Goal: Task Accomplishment & Management: Use online tool/utility

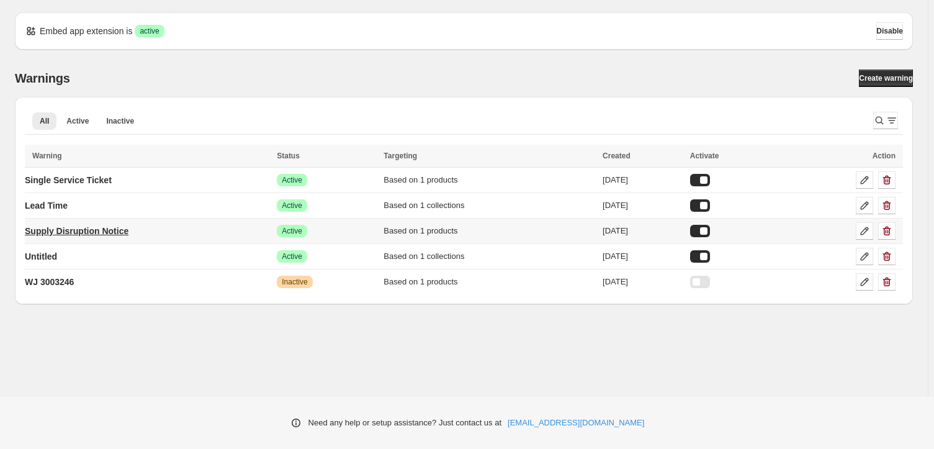
click at [62, 233] on p "Supply Disruption Notice" at bounding box center [77, 231] width 104 height 12
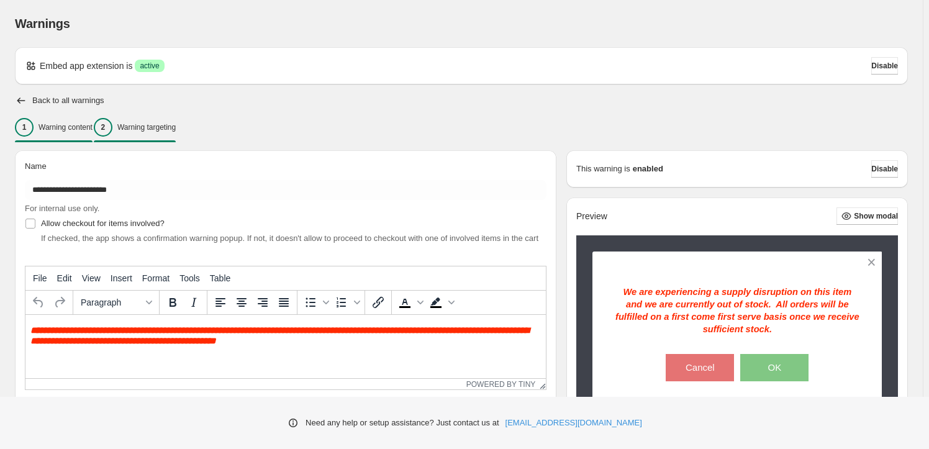
click at [164, 126] on p "Warning targeting" at bounding box center [146, 127] width 58 height 10
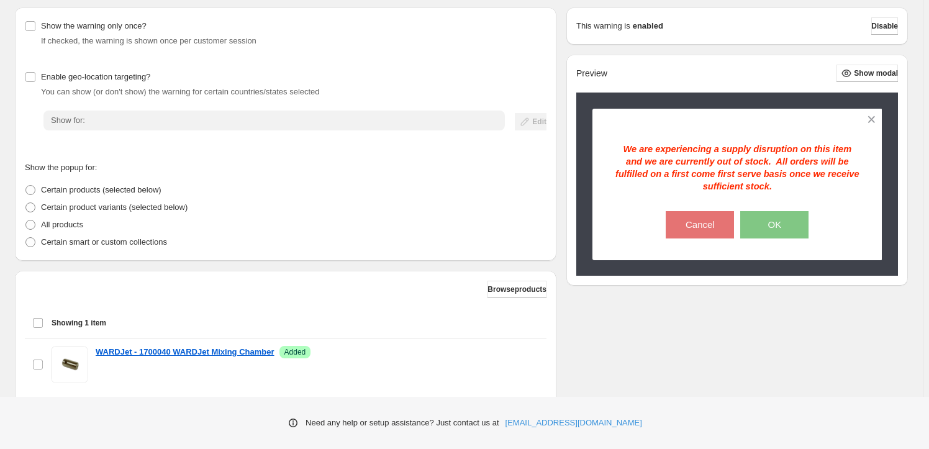
scroll to position [222, 0]
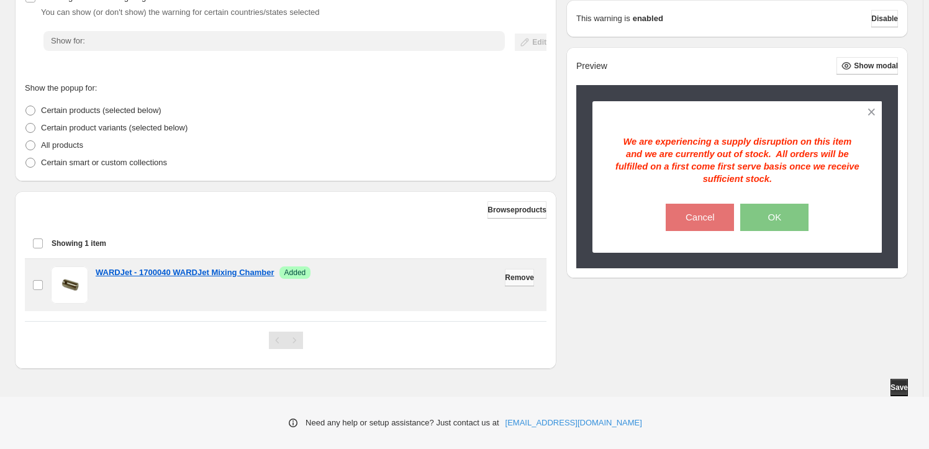
click at [515, 277] on span "Remove" at bounding box center [519, 277] width 29 height 10
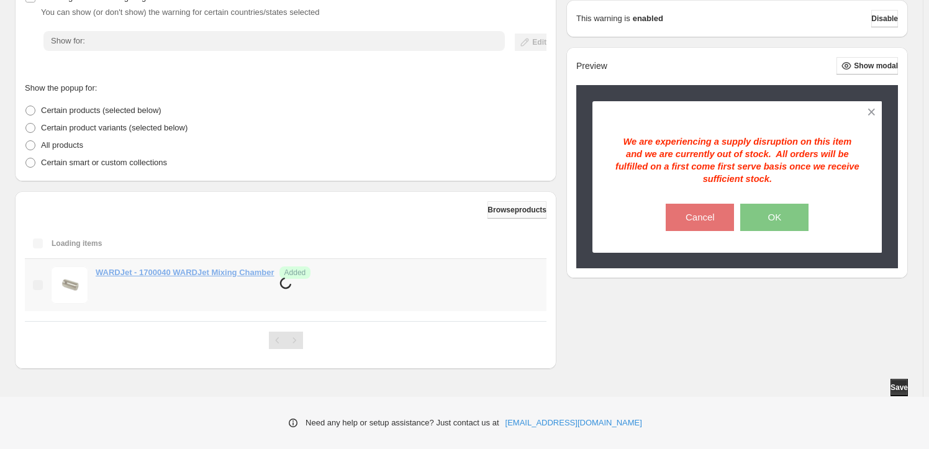
scroll to position [162, 0]
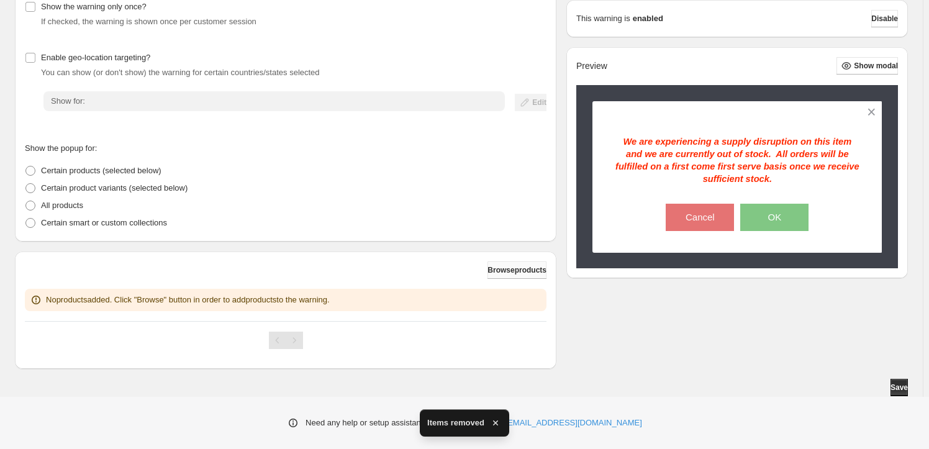
click at [507, 264] on button "Browse products" at bounding box center [516, 269] width 59 height 17
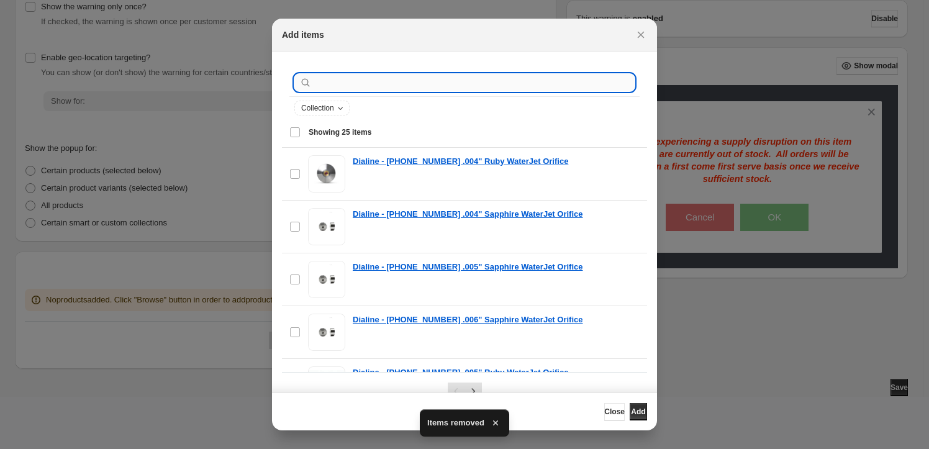
click at [356, 78] on input ":r1i:" at bounding box center [474, 82] width 320 height 17
paste input "*******"
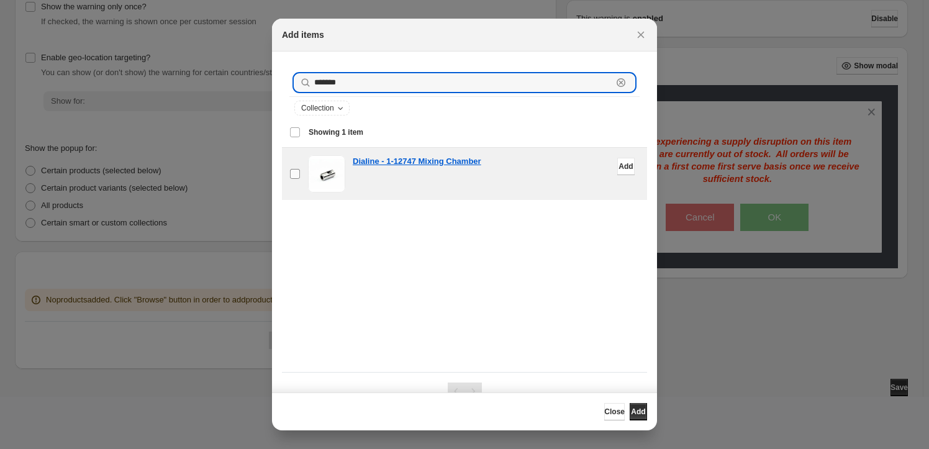
type input "*******"
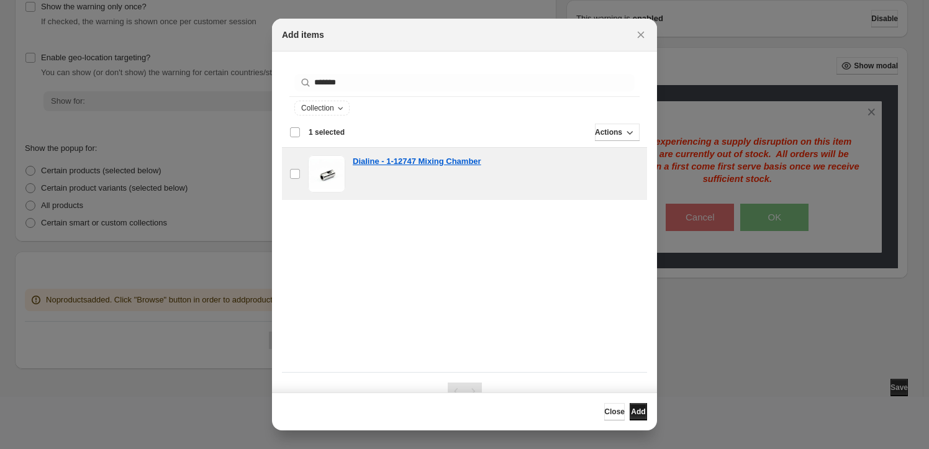
click at [634, 410] on span "Add" at bounding box center [638, 412] width 14 height 10
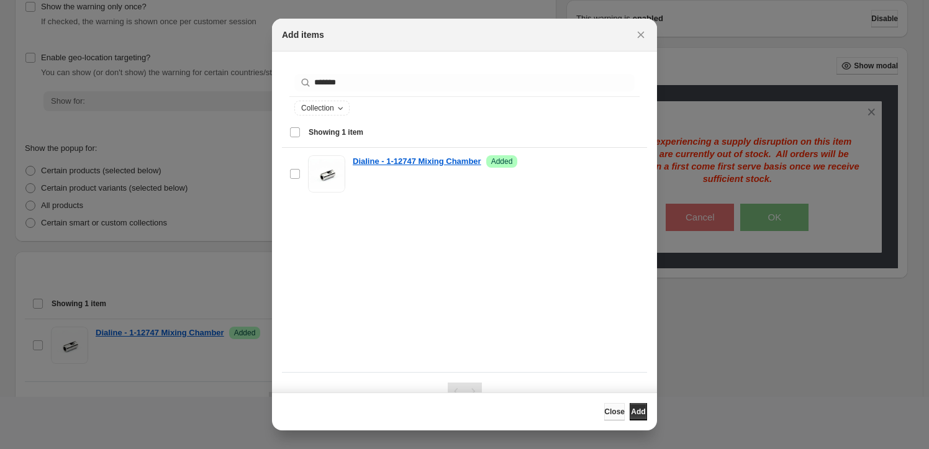
click at [604, 408] on span "Close" at bounding box center [614, 412] width 20 height 10
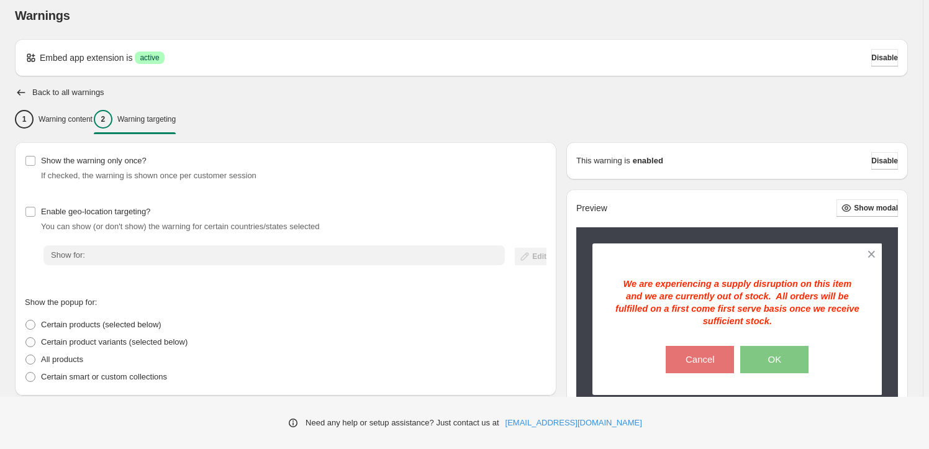
scroll to position [0, 0]
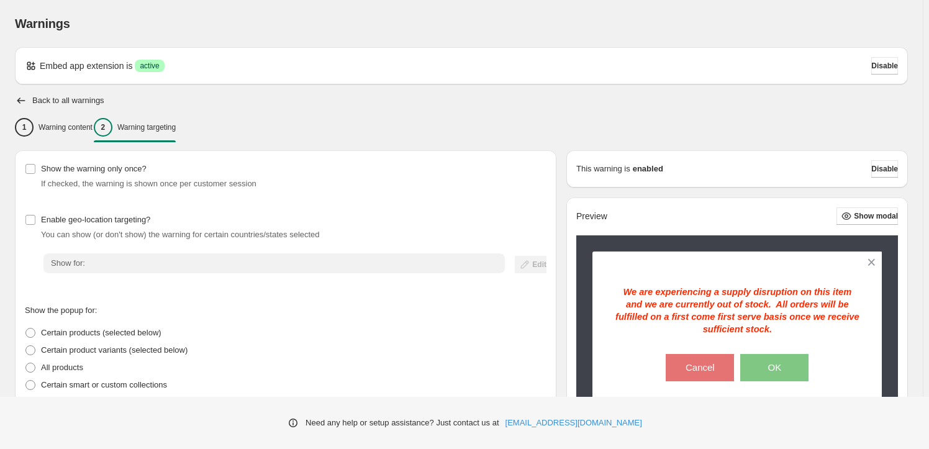
click at [163, 127] on p "Warning targeting" at bounding box center [146, 127] width 58 height 10
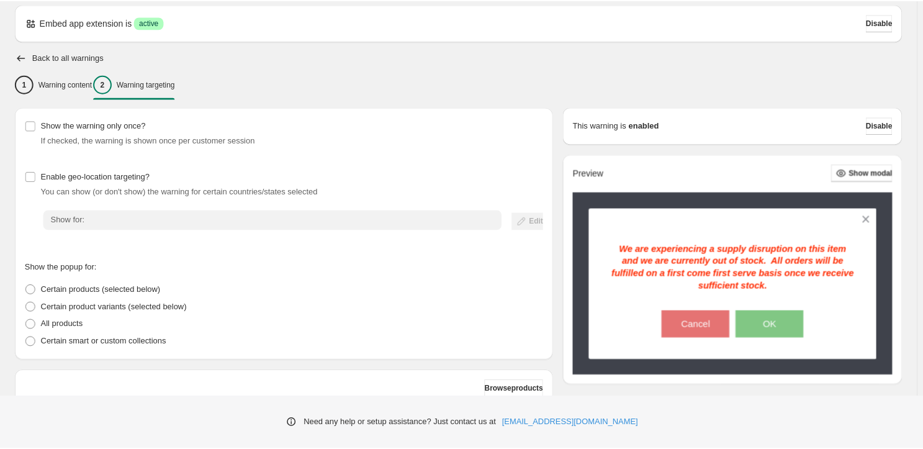
scroll to position [222, 0]
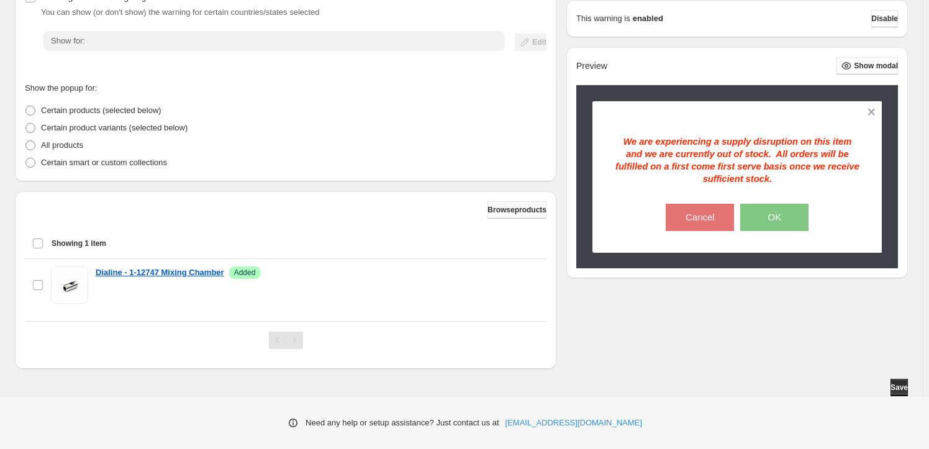
click at [497, 212] on span "Browse products" at bounding box center [516, 210] width 59 height 10
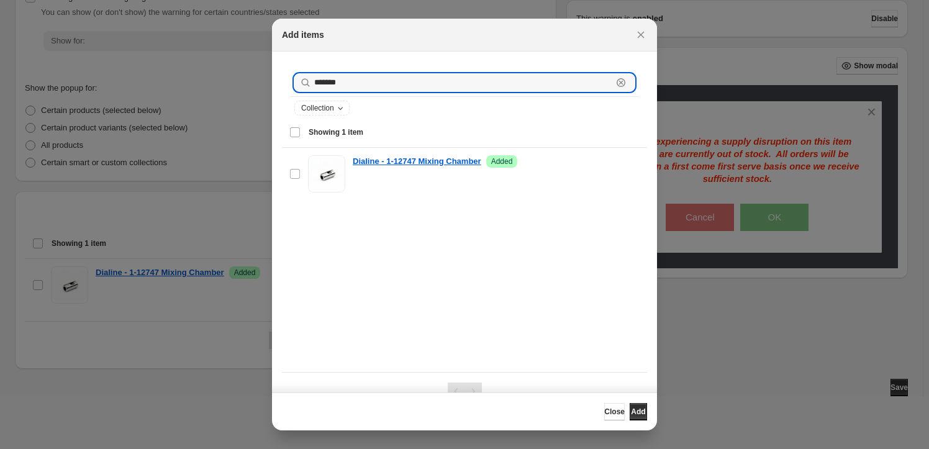
drag, startPoint x: 366, startPoint y: 80, endPoint x: 297, endPoint y: 76, distance: 69.7
click at [297, 76] on div "******* Clear" at bounding box center [464, 82] width 340 height 17
paste input ":r1i:"
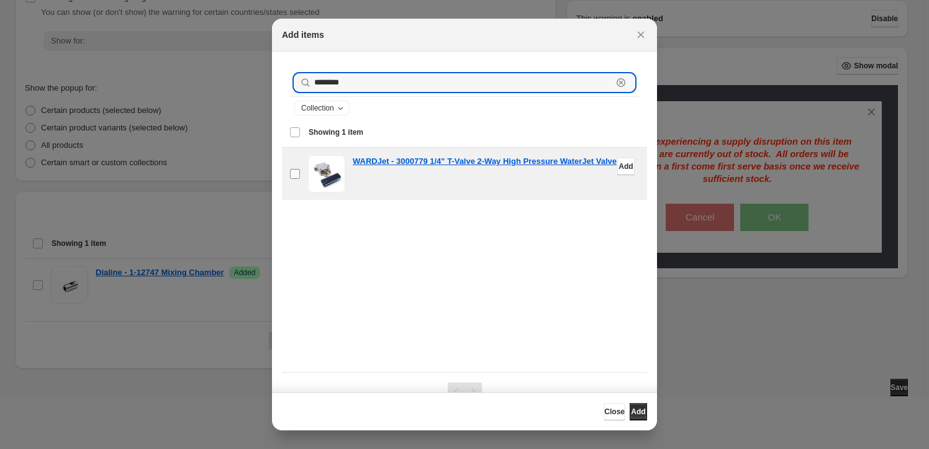
type input "*******"
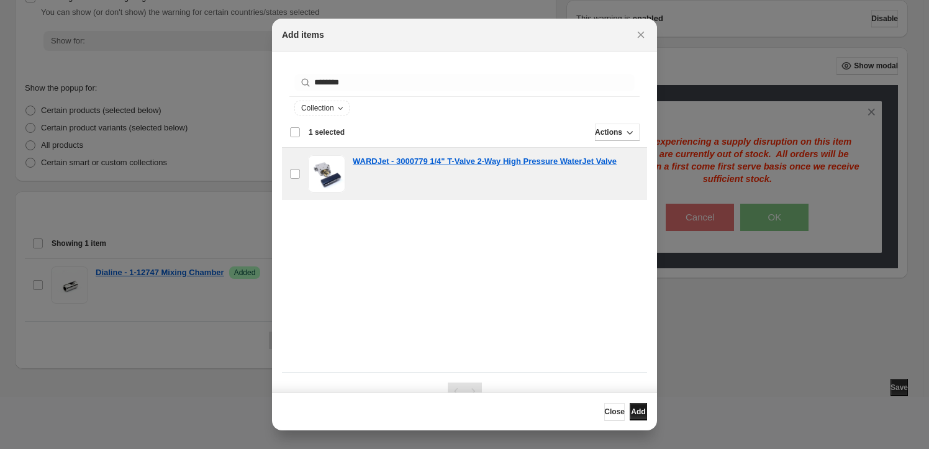
click at [629, 415] on button "Add" at bounding box center [637, 411] width 17 height 17
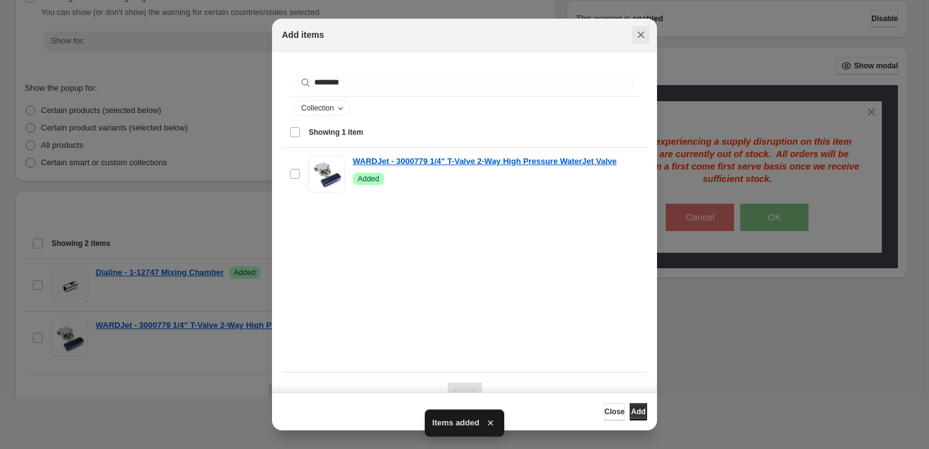
click at [640, 37] on icon "Close" at bounding box center [640, 35] width 12 height 12
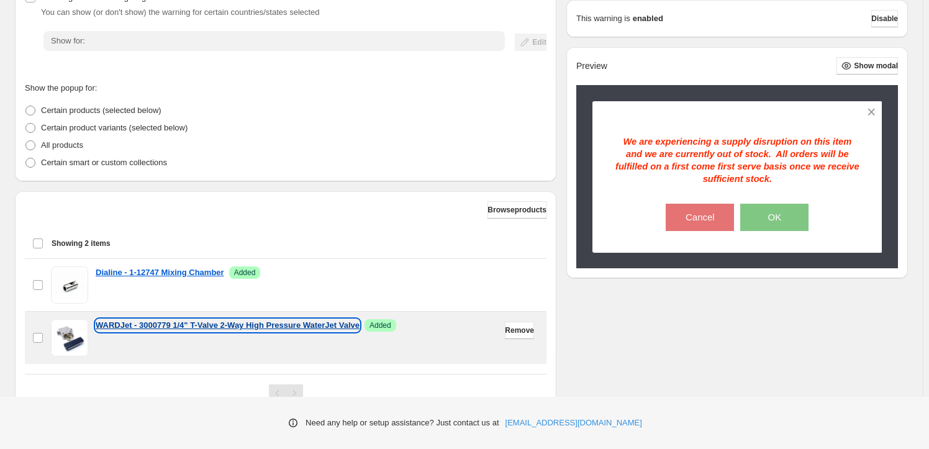
click at [179, 325] on p "WARDJet - 3000779 1/4" T-Valve 2-Way High Pressure WaterJet Valve" at bounding box center [228, 325] width 264 height 12
